Goal: Information Seeking & Learning: Check status

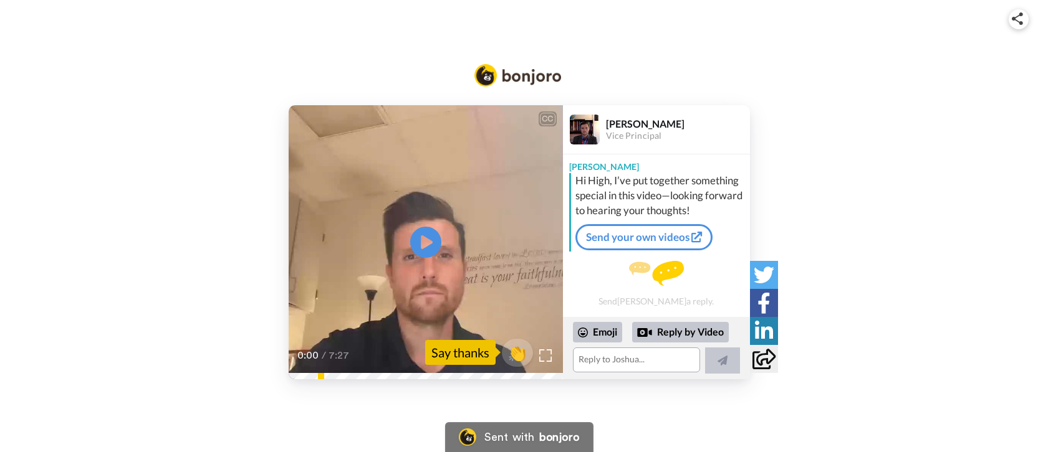
click at [798, 72] on div "CC Play/Pause 0:00 / 7:27 👏 Say thanks [PERSON_NAME] Vice Principal [PERSON_NAM…" at bounding box center [519, 212] width 1038 height 334
